Goal: Check status: Check status

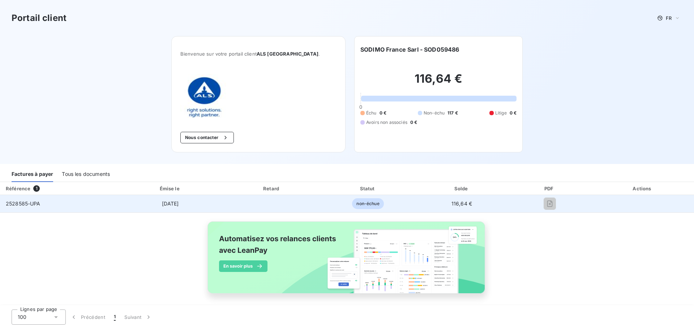
click at [31, 205] on span "2528585-UPA" at bounding box center [23, 204] width 35 height 6
click at [364, 206] on span "non-échue" at bounding box center [367, 203] width 31 height 11
click at [209, 206] on td "19 sept. 2025" at bounding box center [170, 203] width 106 height 17
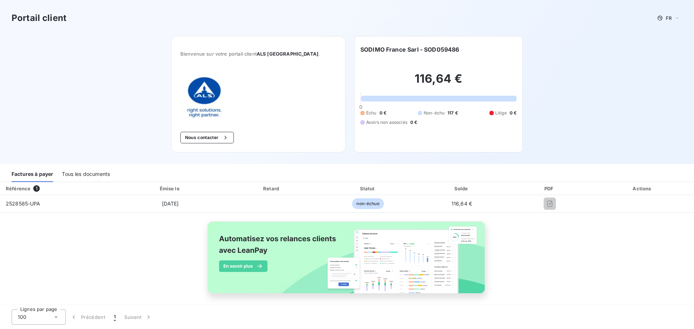
click at [417, 106] on div "116,64 € 0 Échu 0 € Non-échu 117 € Litige 0 € Avoirs non associés 0 €" at bounding box center [438, 99] width 156 height 90
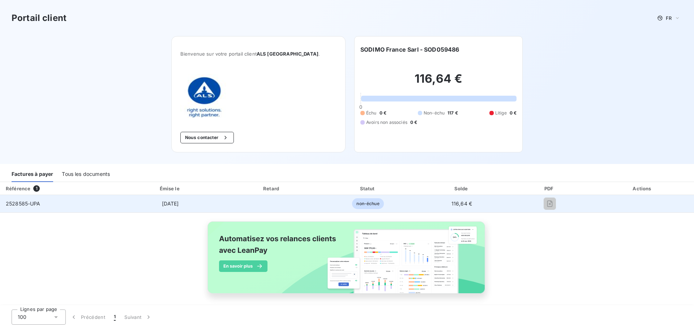
click at [356, 202] on span "non-échue" at bounding box center [367, 203] width 31 height 11
drag, startPoint x: 96, startPoint y: 206, endPoint x: 66, endPoint y: 189, distance: 34.3
click at [95, 206] on td "2528585-UPA" at bounding box center [58, 203] width 117 height 17
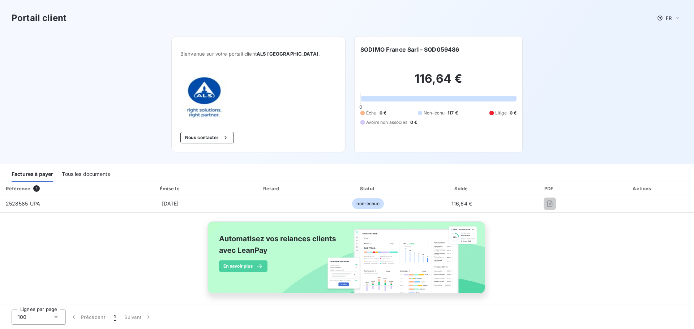
click at [78, 178] on div "Tous les documents" at bounding box center [86, 174] width 48 height 15
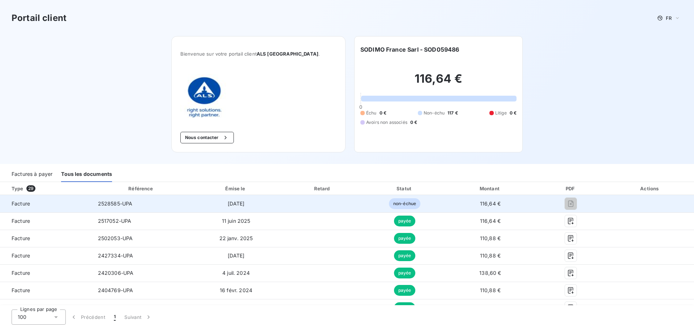
click at [18, 205] on span "Facture" at bounding box center [46, 203] width 81 height 7
click at [131, 205] on span "2528585-UPA" at bounding box center [115, 204] width 35 height 6
click at [126, 209] on td "2528585-UPA" at bounding box center [141, 203] width 99 height 17
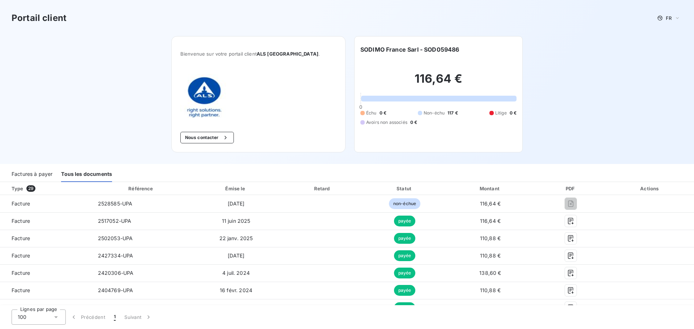
click at [19, 176] on div "Factures à payer" at bounding box center [32, 174] width 41 height 15
